Goal: Transaction & Acquisition: Purchase product/service

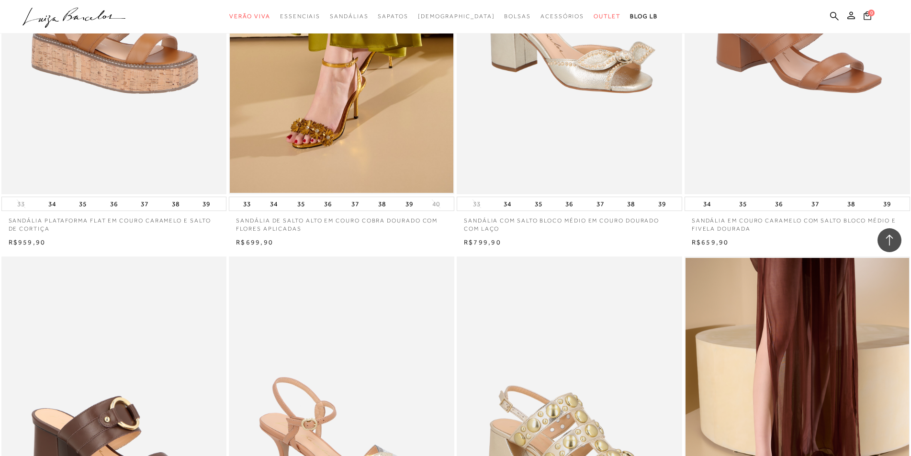
scroll to position [1624, 0]
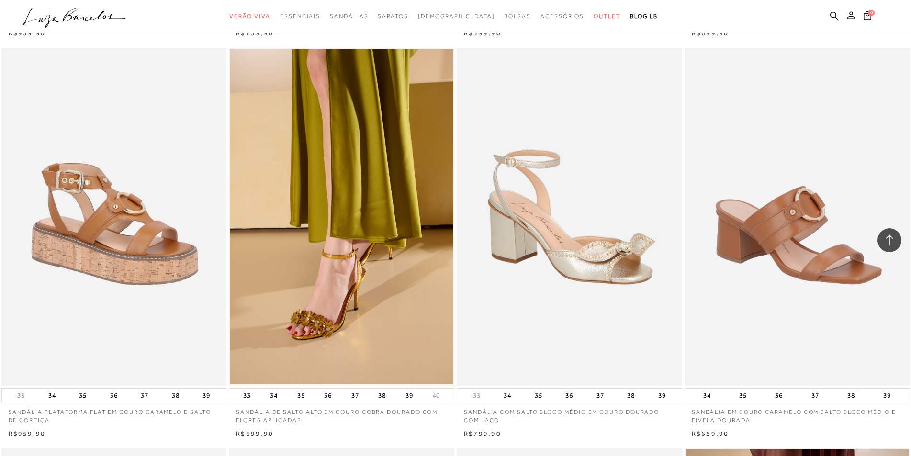
click at [828, 10] on ul ".a{fill-rule:evenodd;} Verão Viva Em alta Favoritos das Influenciadoras Apostas…" at bounding box center [447, 17] width 851 height 18
click at [828, 19] on ul ".a{fill-rule:evenodd;} Verão Viva Em alta Favoritos das Influenciadoras Apostas…" at bounding box center [447, 17] width 851 height 18
click at [832, 16] on icon at bounding box center [834, 15] width 9 height 9
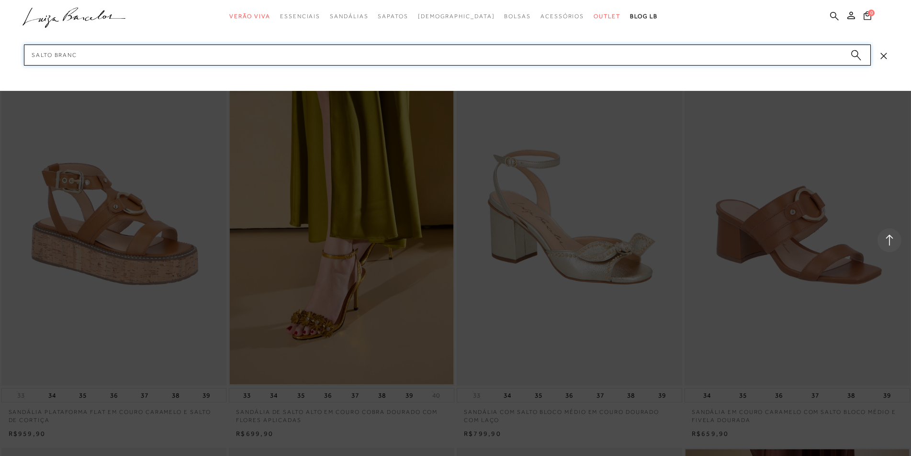
type input "salto branco"
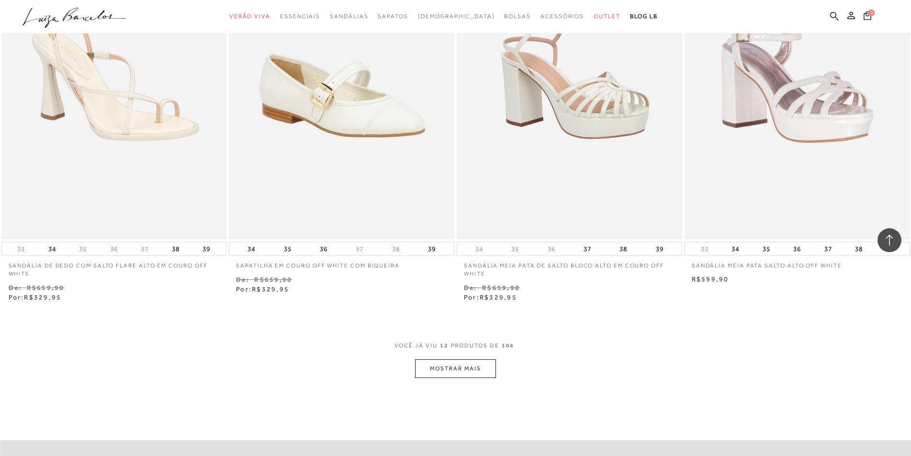
scroll to position [1053, 0]
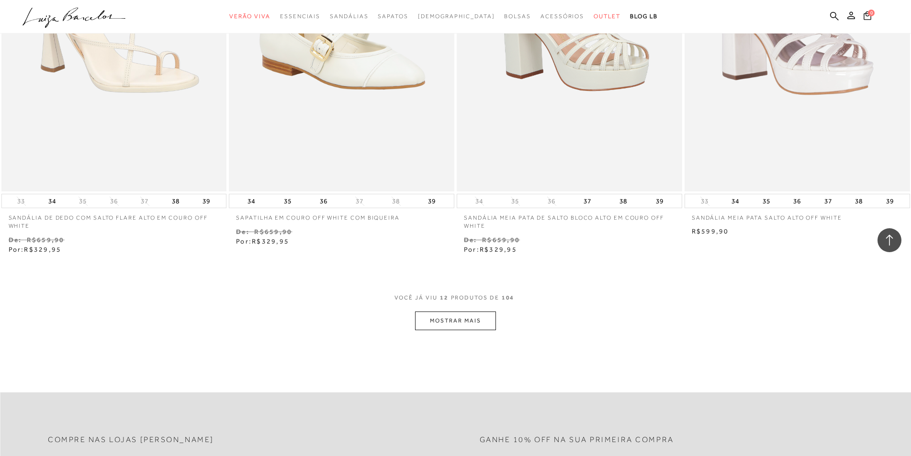
click at [438, 321] on button "MOSTRAR MAIS" at bounding box center [455, 321] width 80 height 19
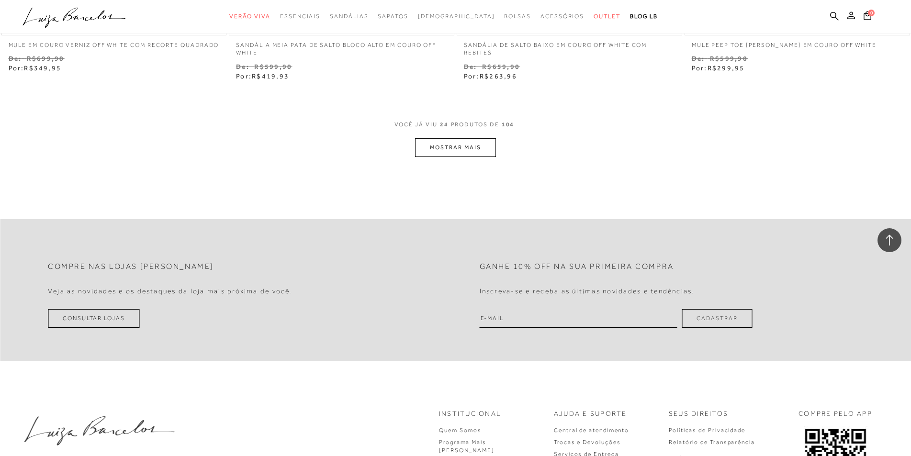
scroll to position [2297, 0]
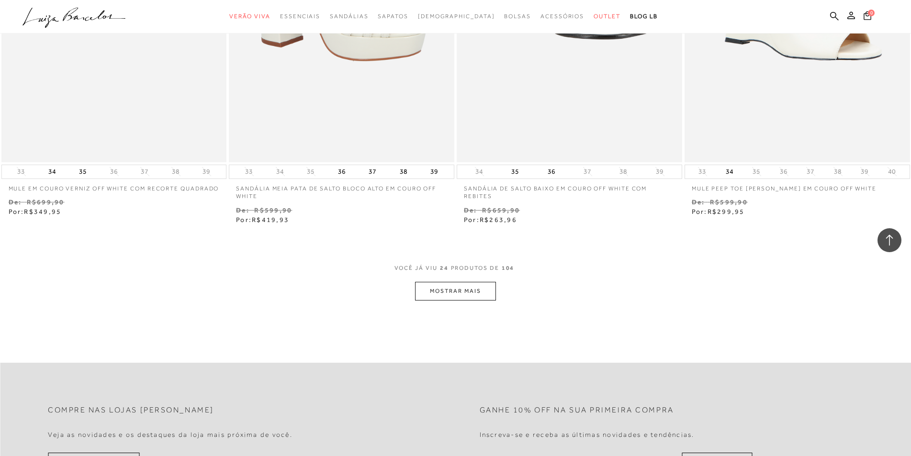
click at [458, 284] on button "MOSTRAR MAIS" at bounding box center [455, 291] width 80 height 19
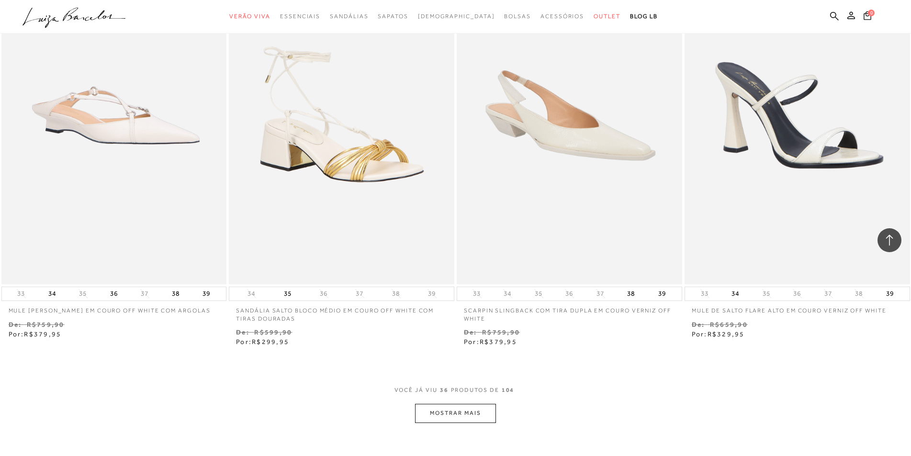
scroll to position [3637, 0]
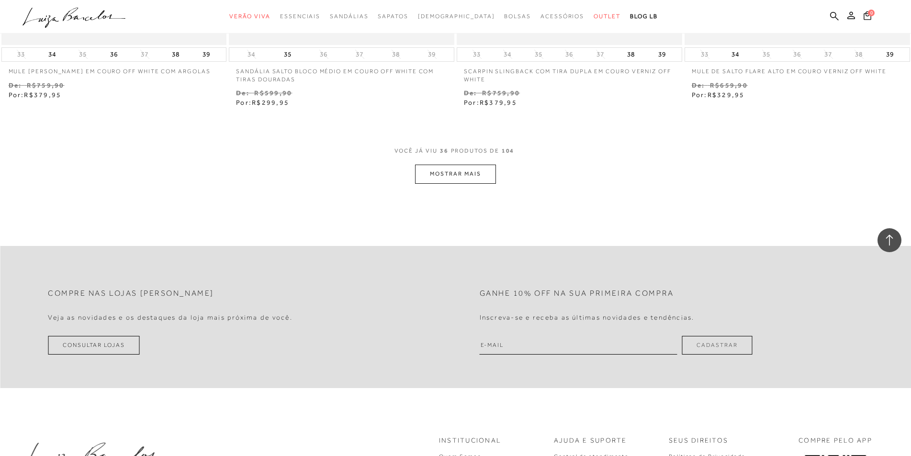
click at [470, 183] on button "MOSTRAR MAIS" at bounding box center [455, 174] width 80 height 19
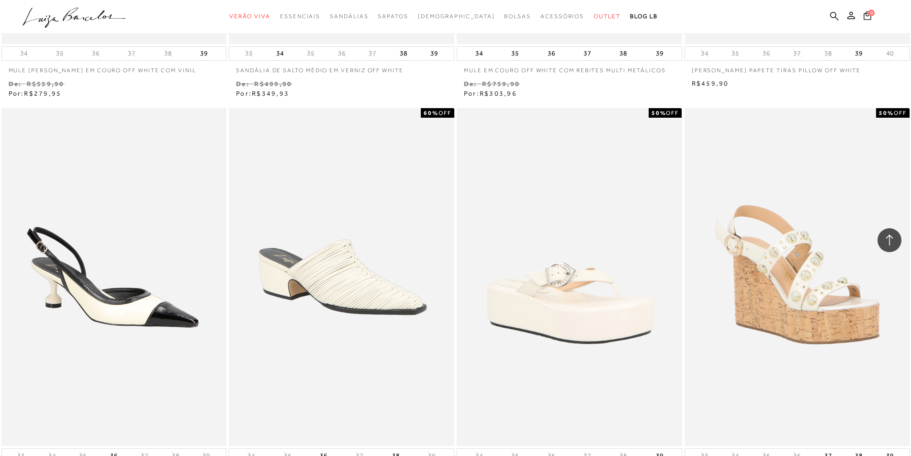
scroll to position [4738, 0]
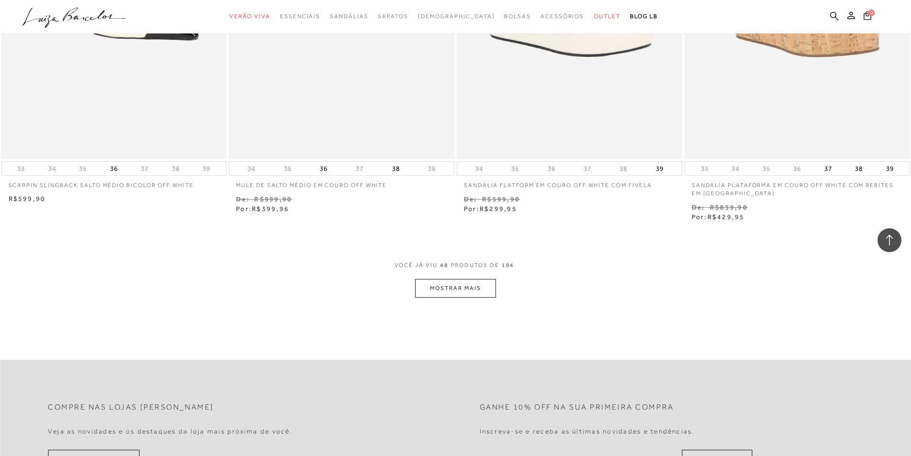
click at [440, 296] on button "MOSTRAR MAIS" at bounding box center [455, 288] width 80 height 19
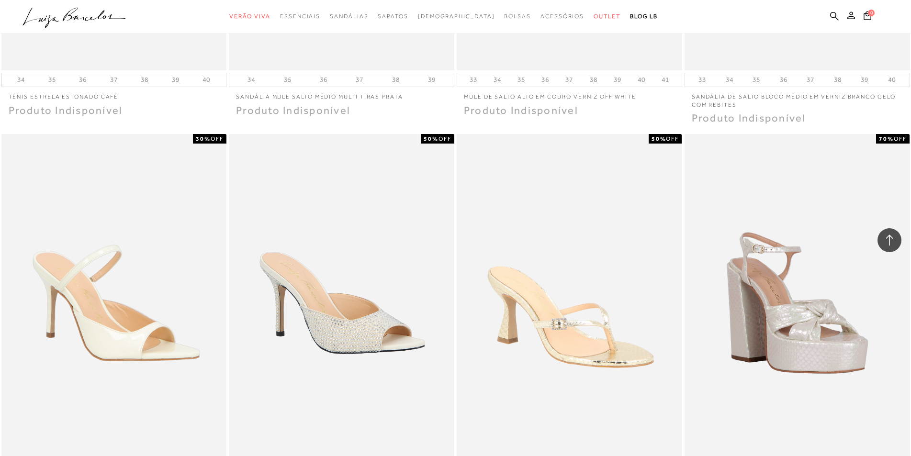
scroll to position [5982, 0]
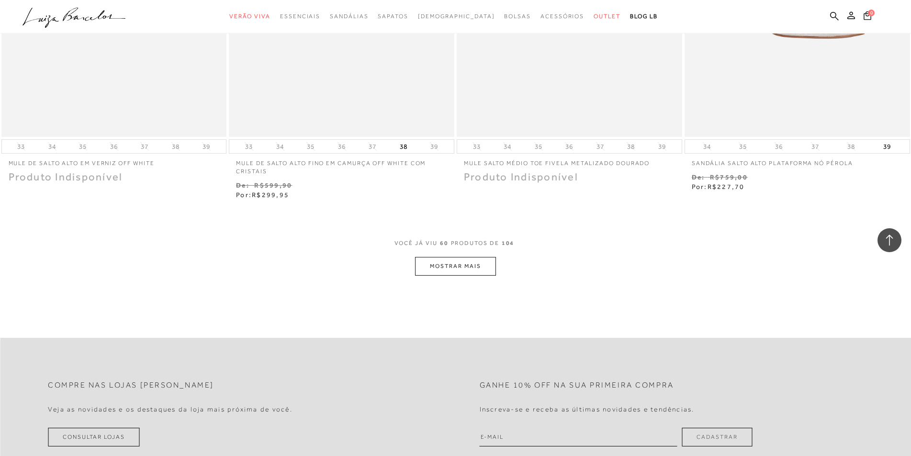
click at [479, 257] on div "VOCê JÁ VIU 60 PRODUTOS DE 104" at bounding box center [455, 248] width 123 height 18
click at [468, 275] on button "MOSTRAR MAIS" at bounding box center [455, 266] width 80 height 19
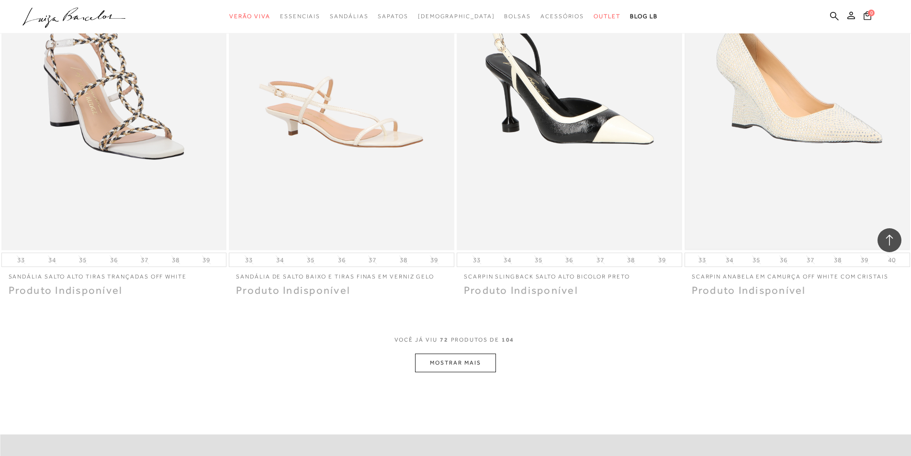
scroll to position [7275, 0]
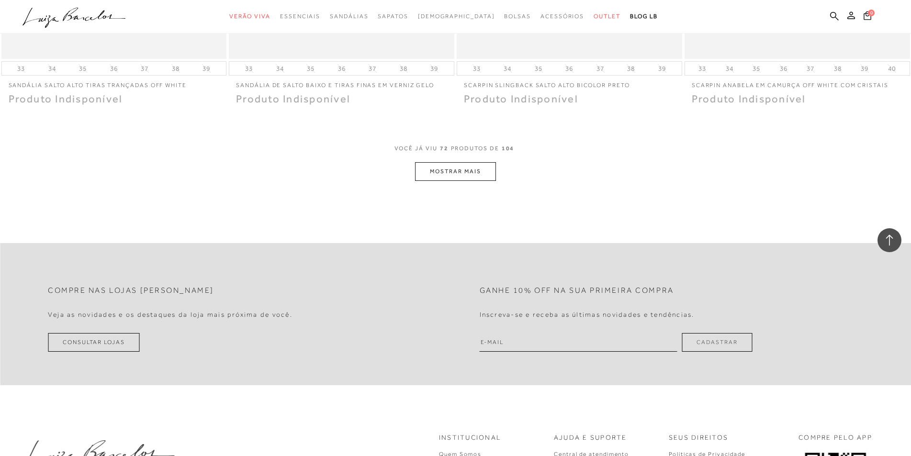
click at [456, 170] on button "MOSTRAR MAIS" at bounding box center [455, 171] width 80 height 19
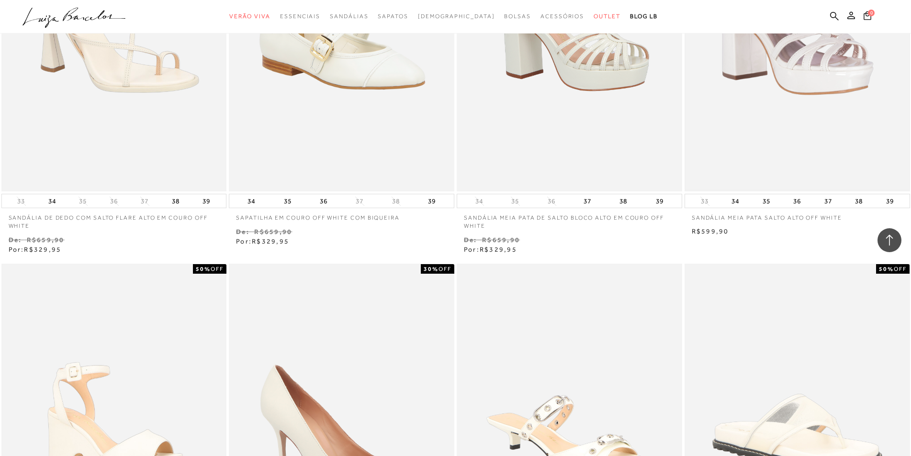
scroll to position [766, 0]
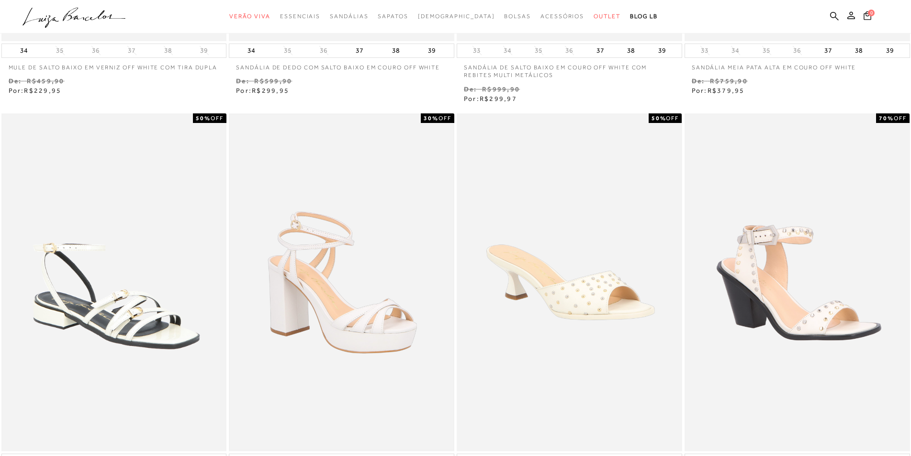
click at [376, 338] on img at bounding box center [342, 282] width 224 height 335
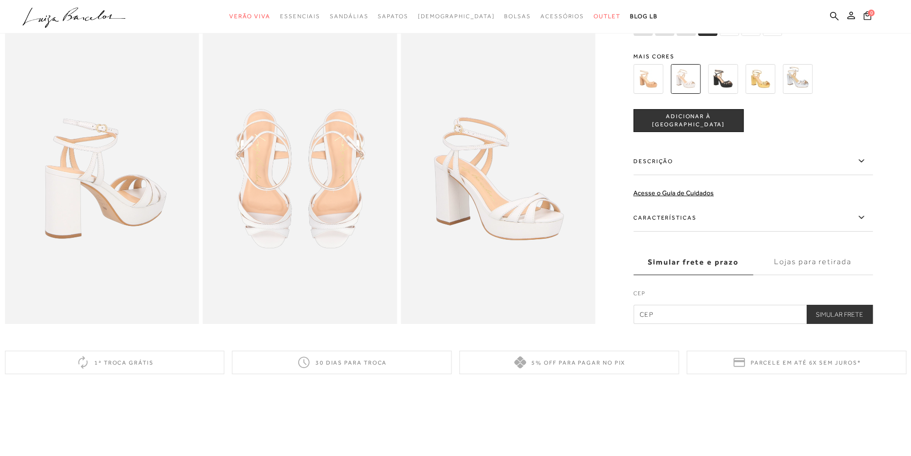
scroll to position [814, 0]
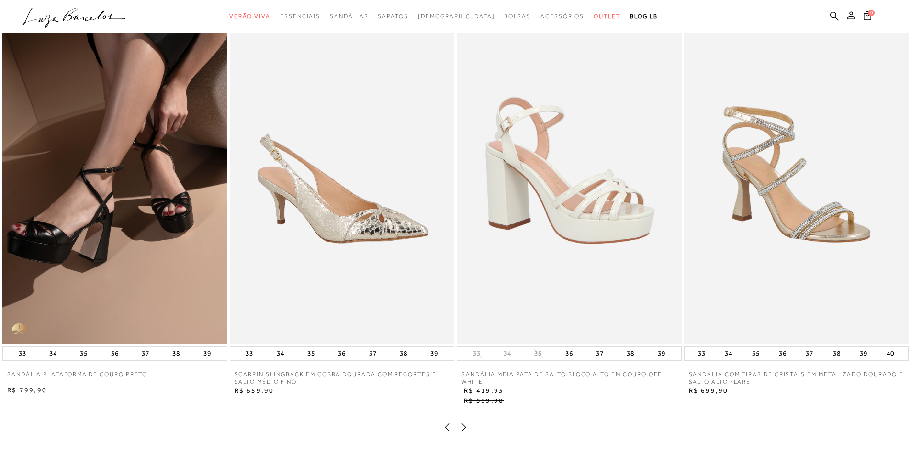
click at [154, 239] on img at bounding box center [114, 175] width 225 height 337
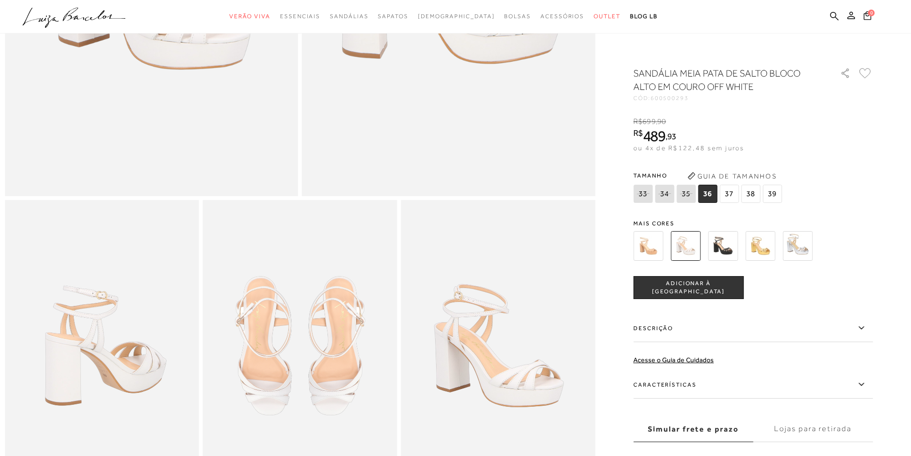
scroll to position [164, 0]
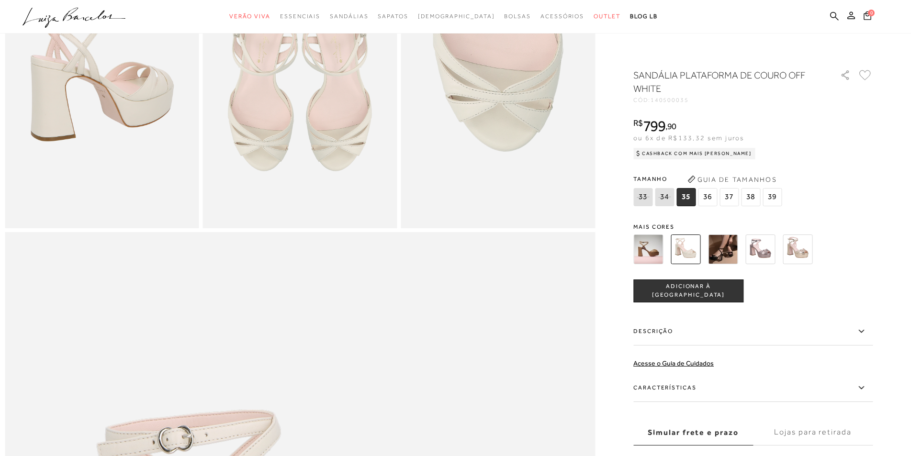
scroll to position [479, 0]
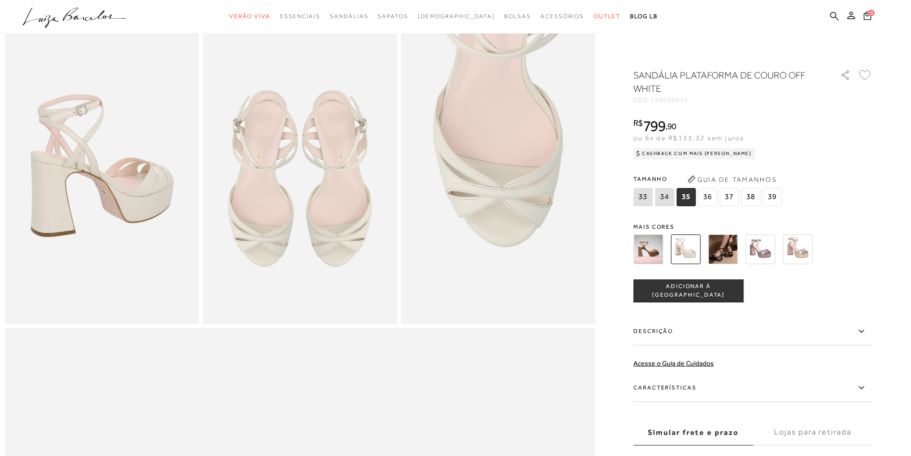
click at [322, 237] on img at bounding box center [300, 178] width 194 height 291
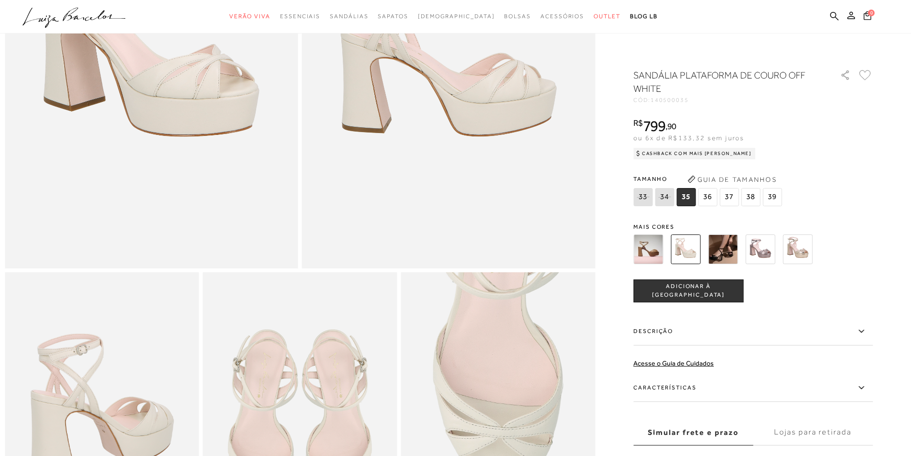
scroll to position [0, 0]
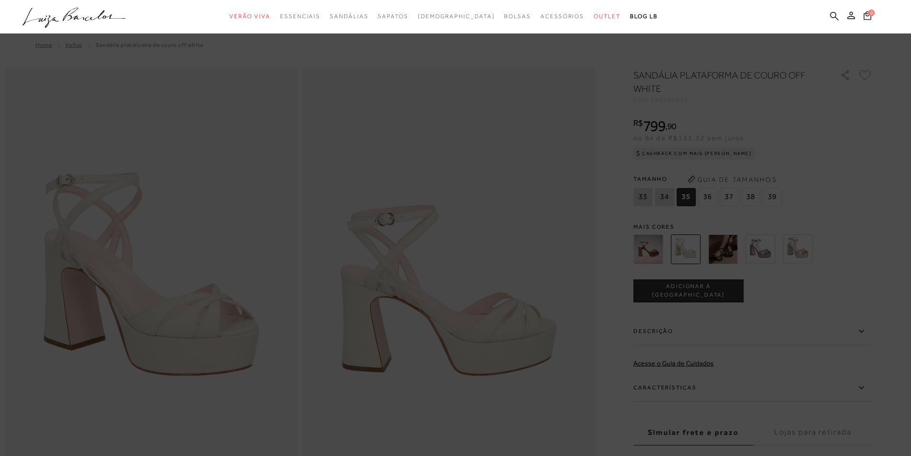
click at [434, 12] on ul ".a{fill-rule:evenodd;} Verão Viva Em alta Favoritos das Influenciadoras Apostas…" at bounding box center [447, 17] width 851 height 18
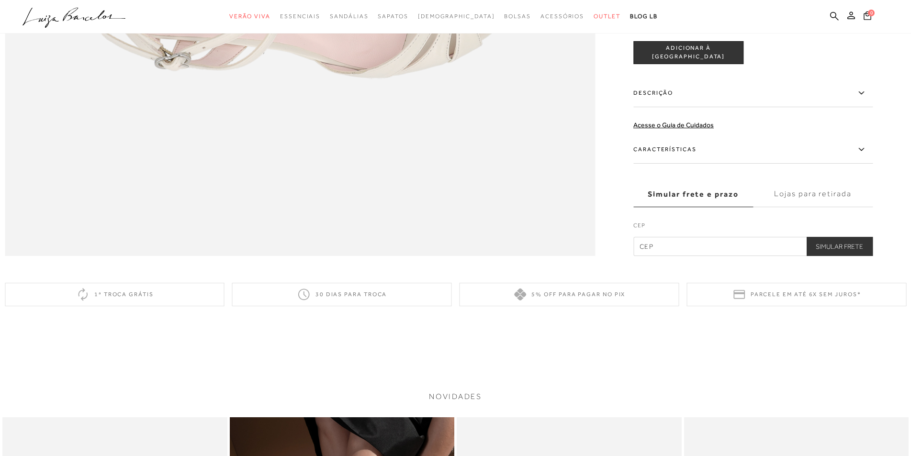
scroll to position [1196, 0]
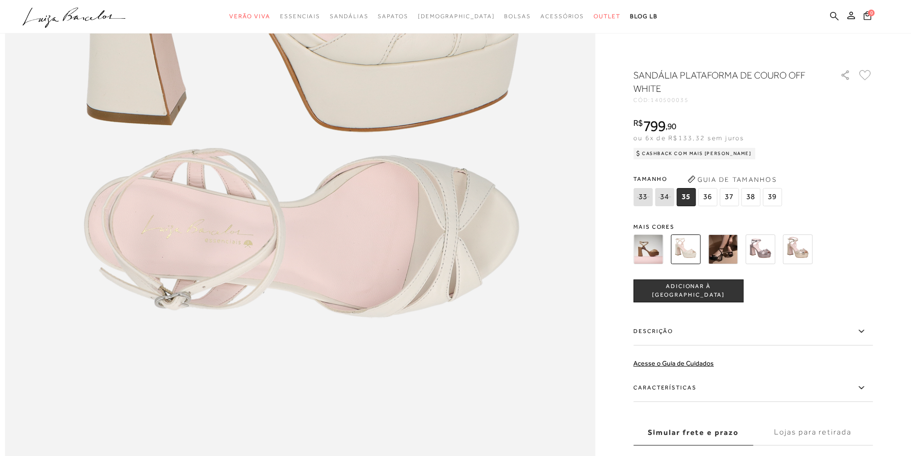
click at [832, 14] on icon at bounding box center [834, 15] width 9 height 9
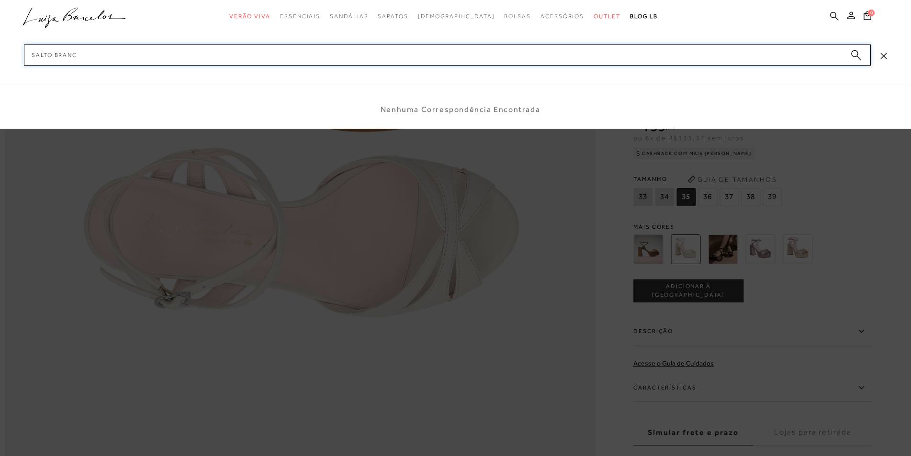
type input "salto branco"
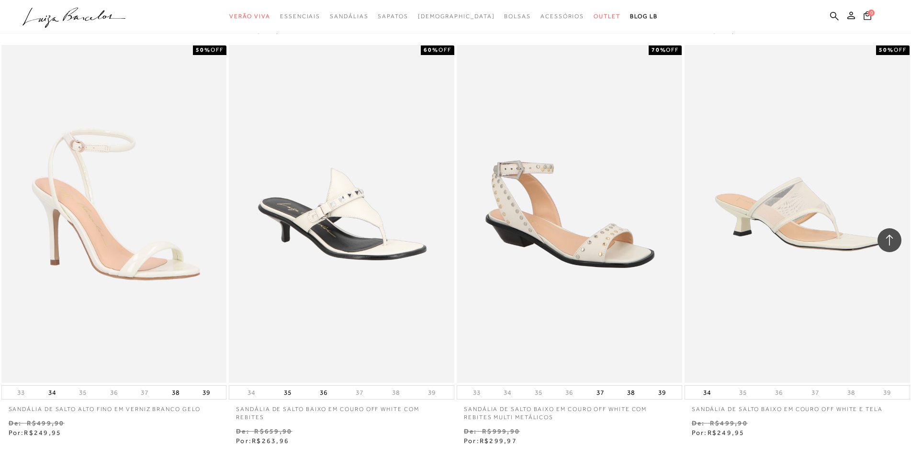
scroll to position [1196, 0]
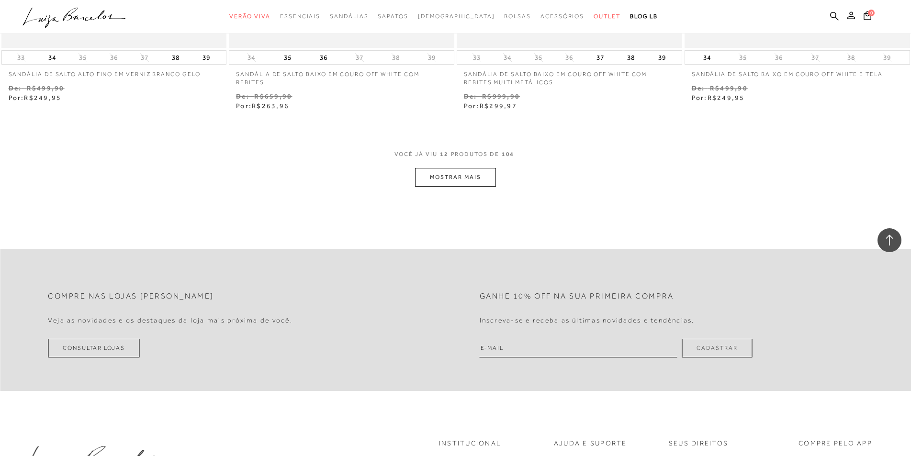
click at [430, 177] on button "MOSTRAR MAIS" at bounding box center [455, 177] width 80 height 19
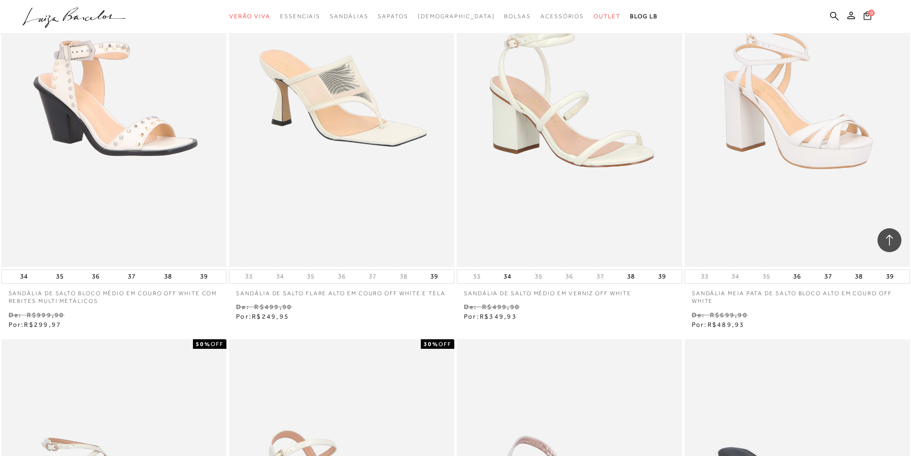
scroll to position [1340, 0]
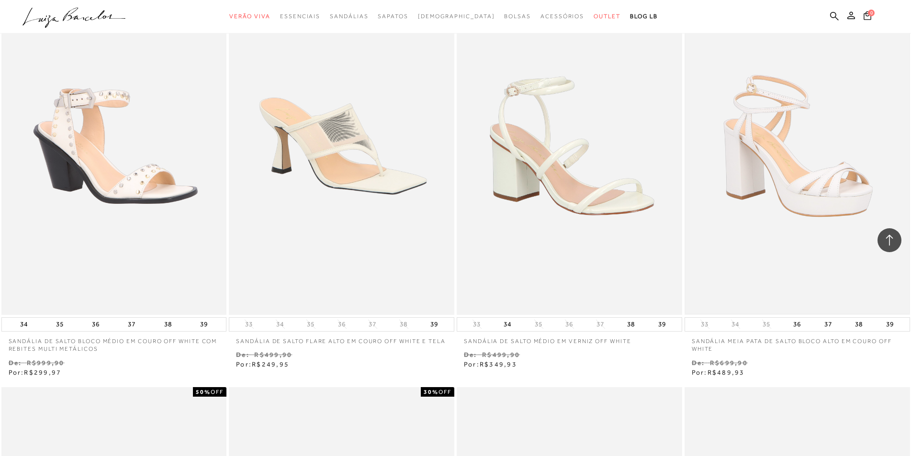
click at [793, 176] on img at bounding box center [797, 145] width 224 height 335
